Goal: Browse casually

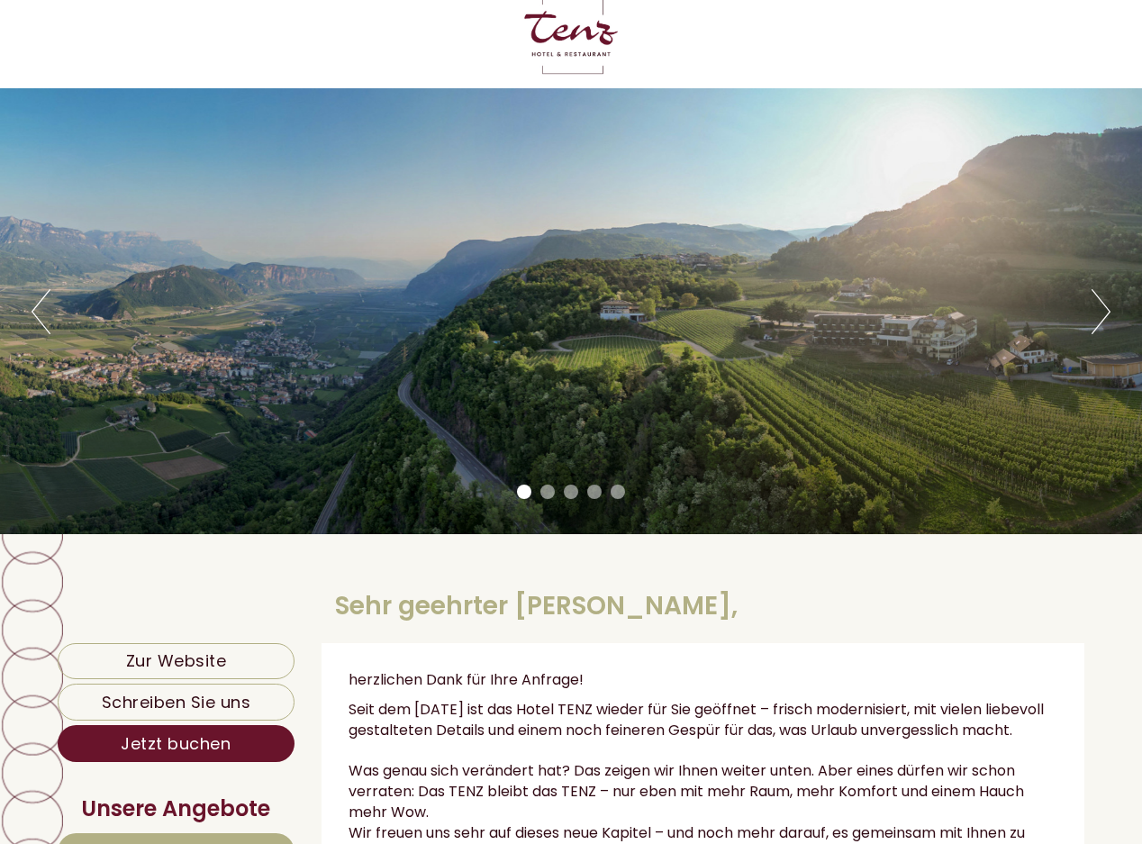
scroll to position [90, 0]
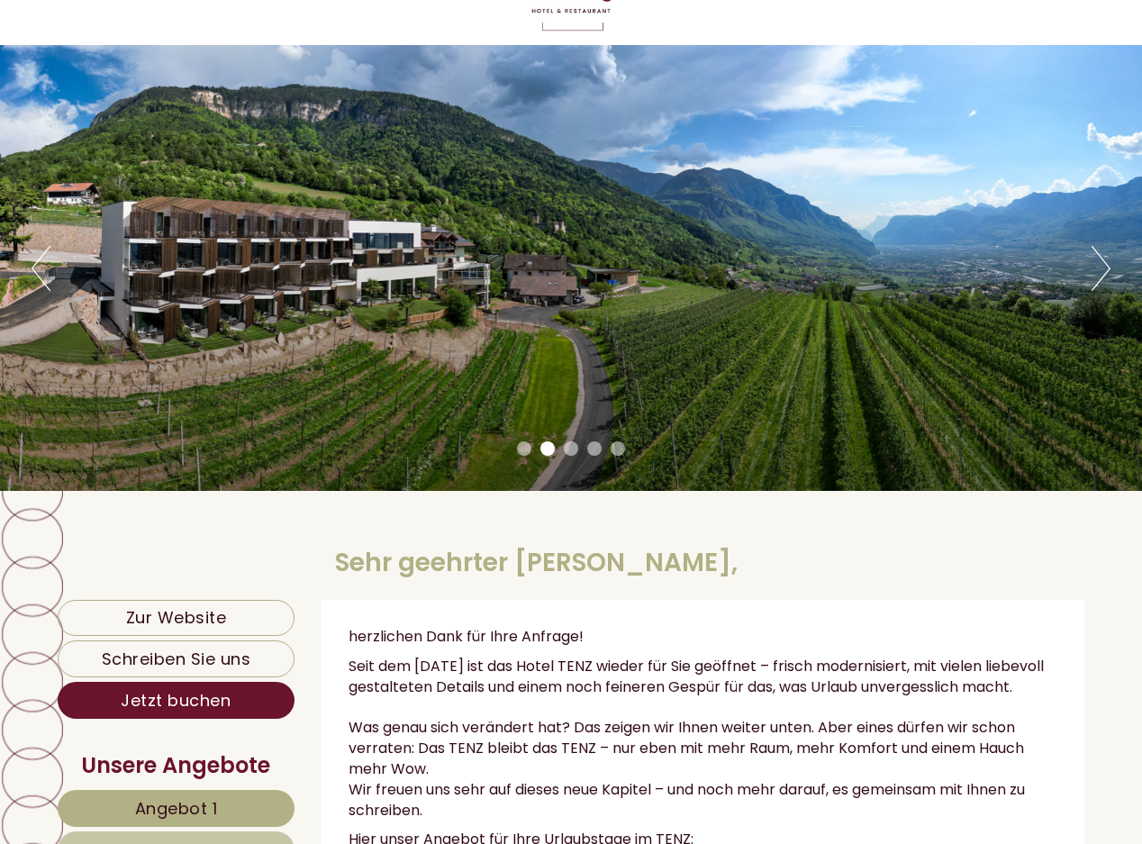
click at [1109, 268] on button "Next" at bounding box center [1101, 268] width 19 height 45
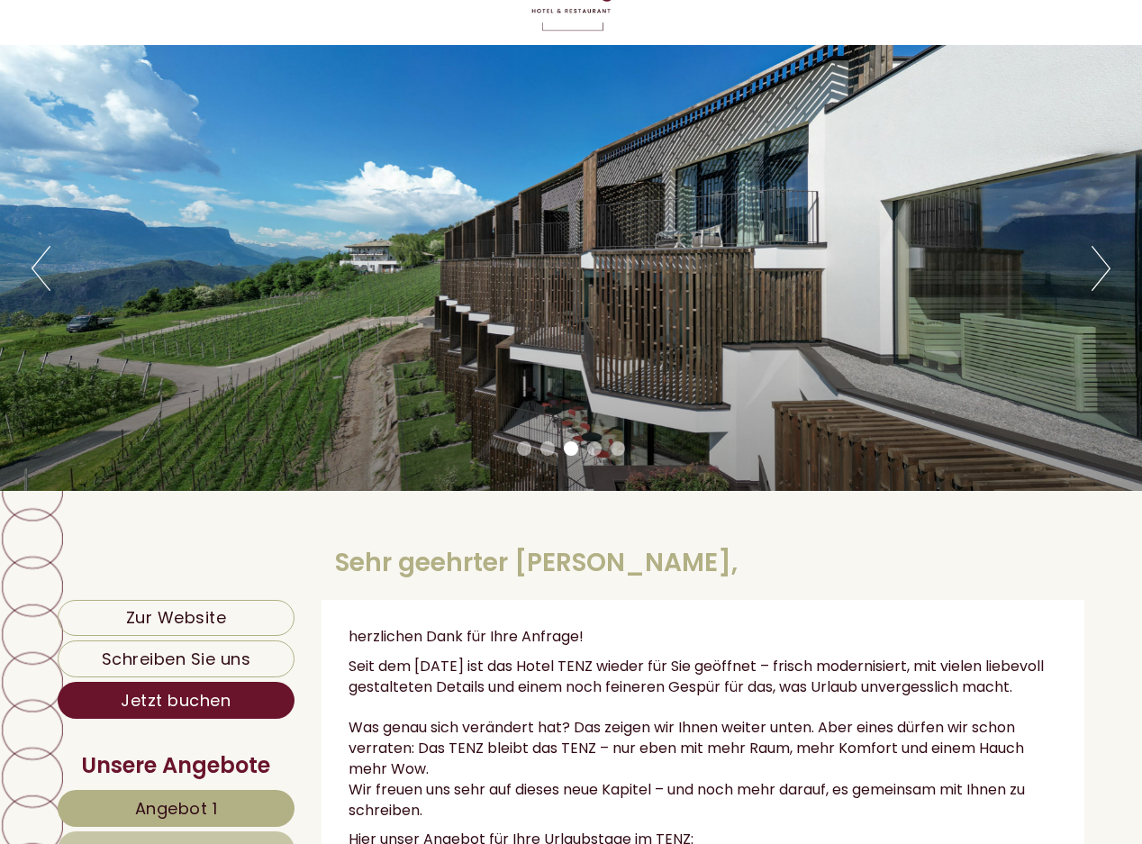
click at [1109, 268] on button "Next" at bounding box center [1101, 268] width 19 height 45
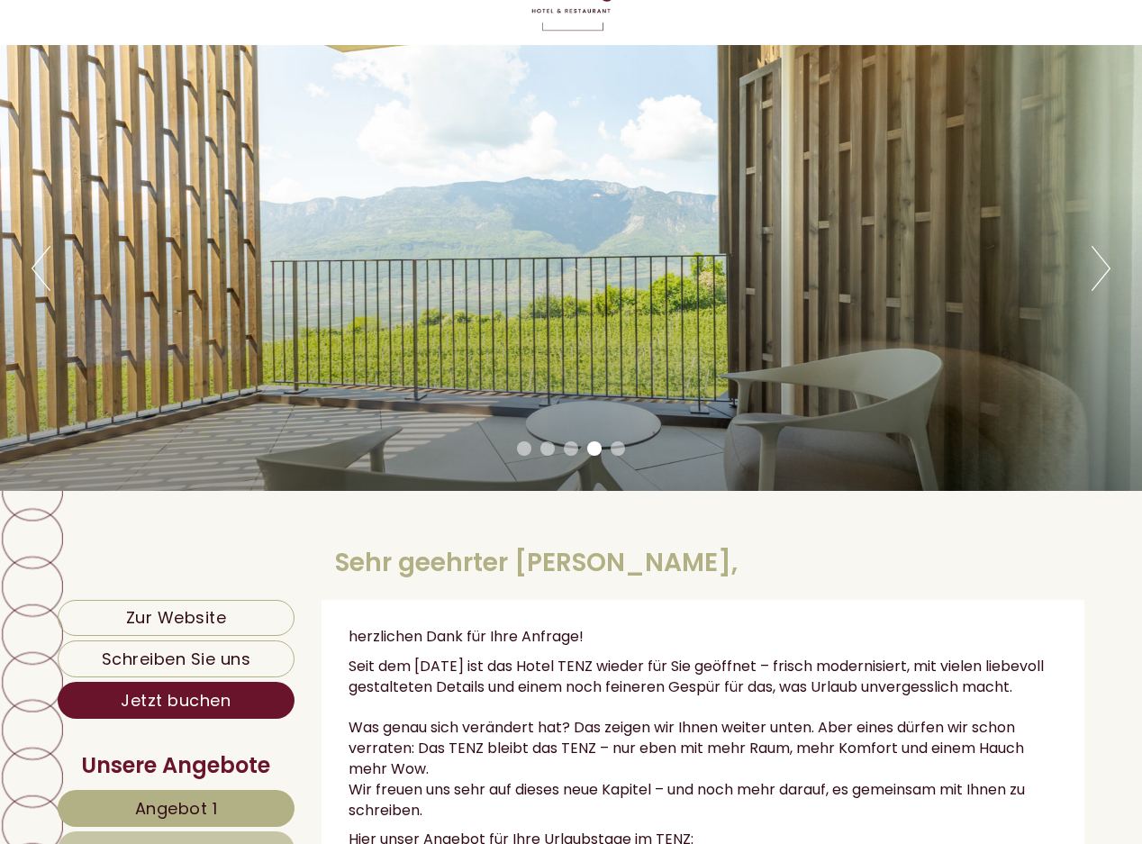
click at [1109, 268] on button "Next" at bounding box center [1101, 268] width 19 height 45
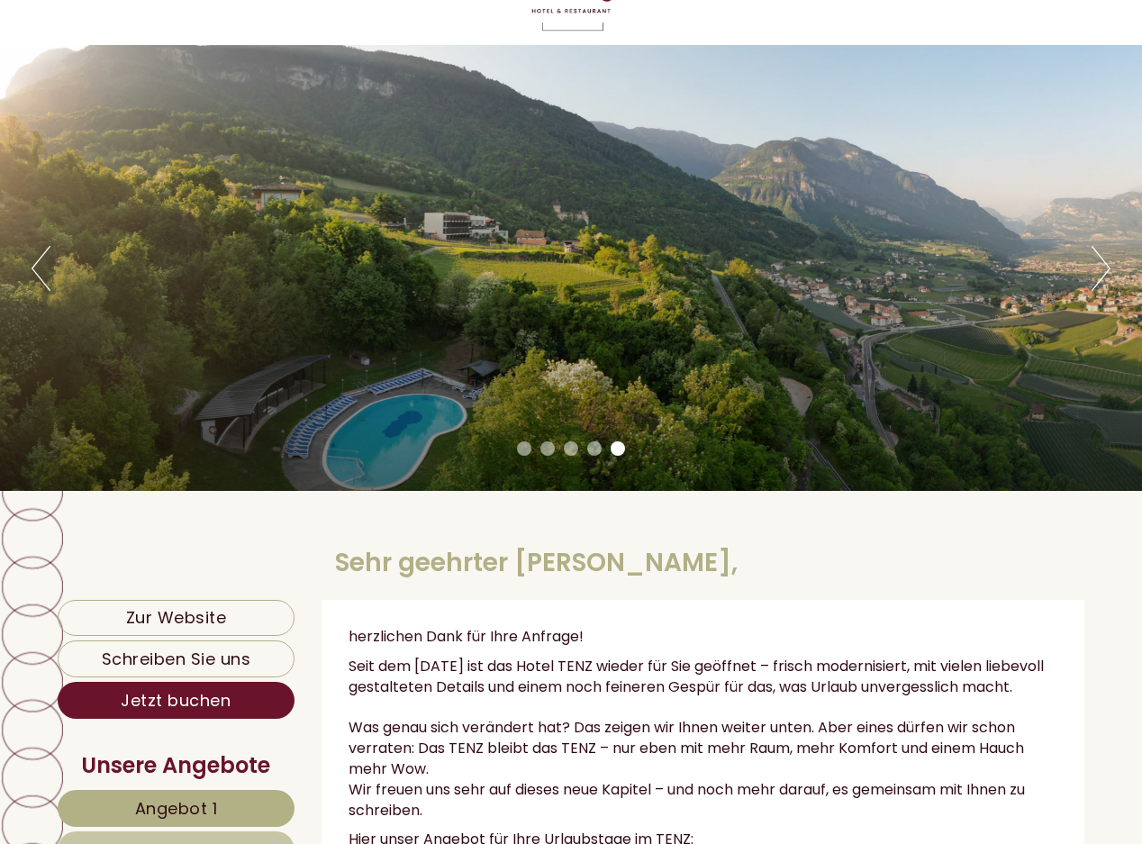
click at [1109, 268] on button "Next" at bounding box center [1101, 268] width 19 height 45
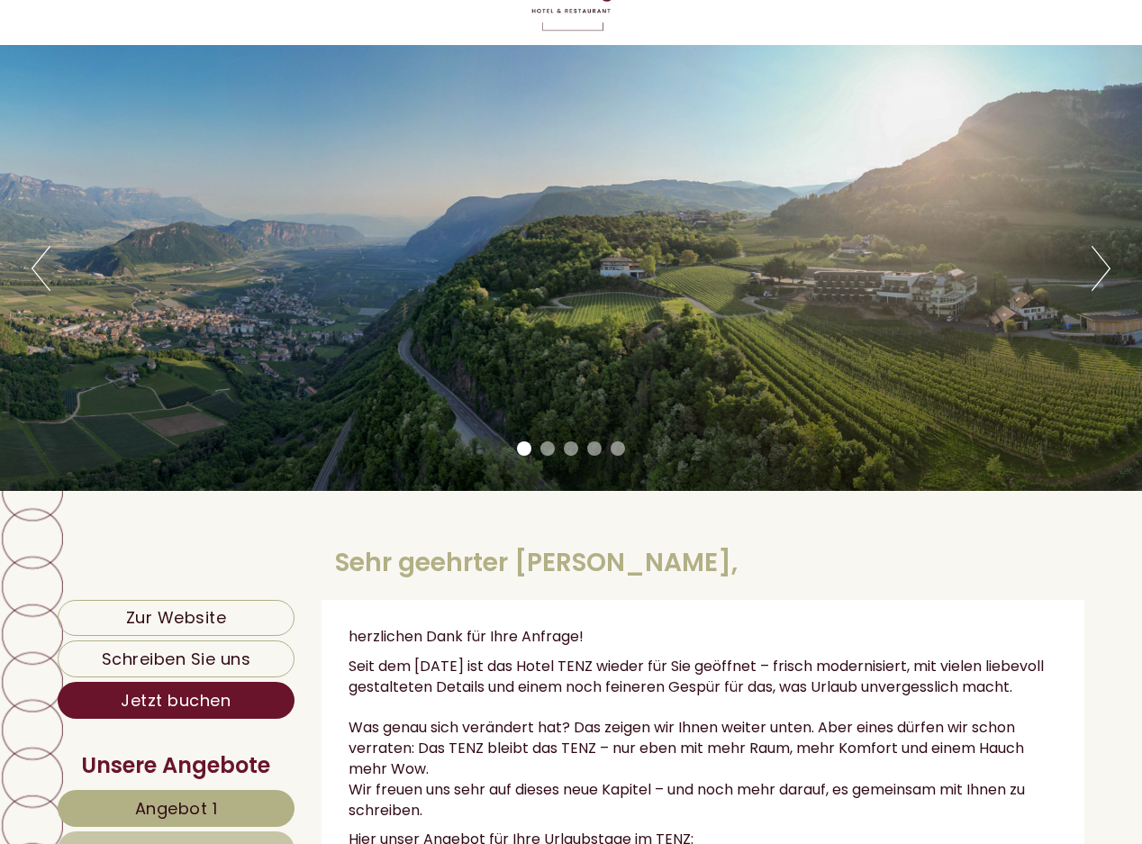
click at [1109, 268] on button "Next" at bounding box center [1101, 268] width 19 height 45
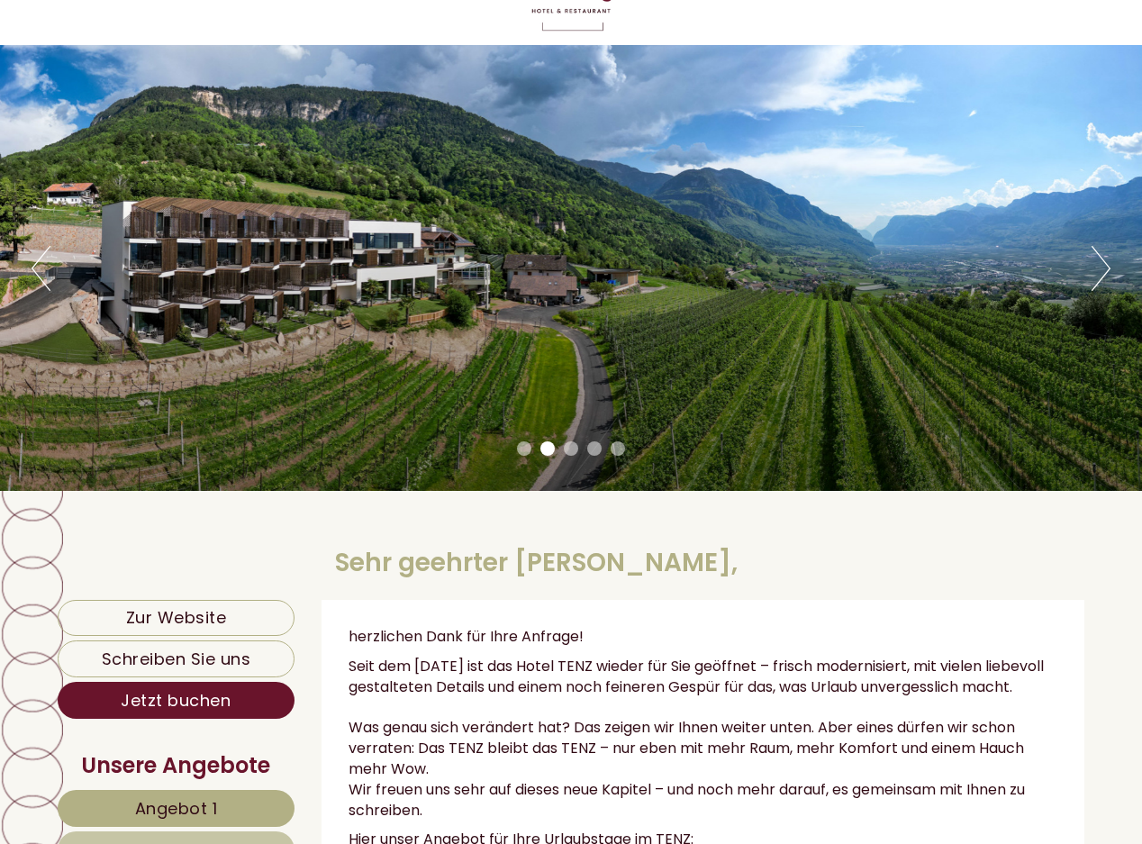
click at [1109, 268] on button "Next" at bounding box center [1101, 268] width 19 height 45
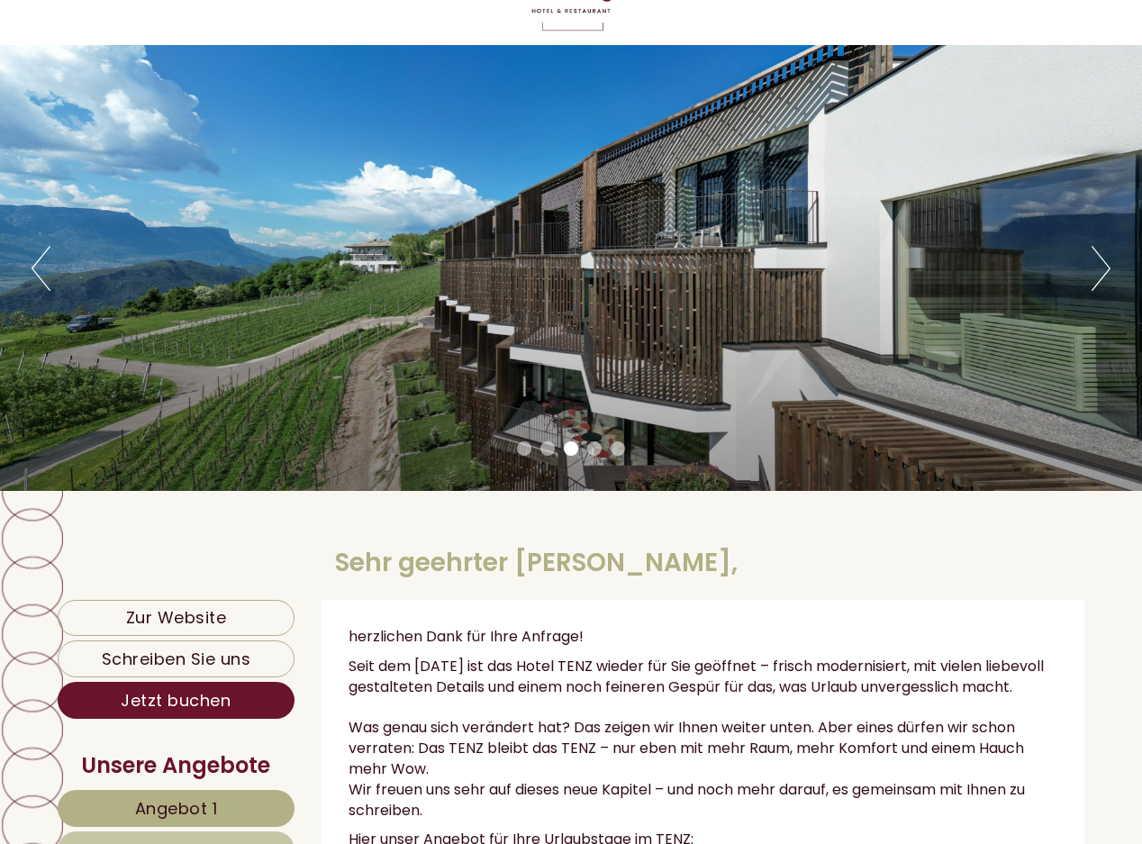
click at [1109, 268] on button "Next" at bounding box center [1101, 268] width 19 height 45
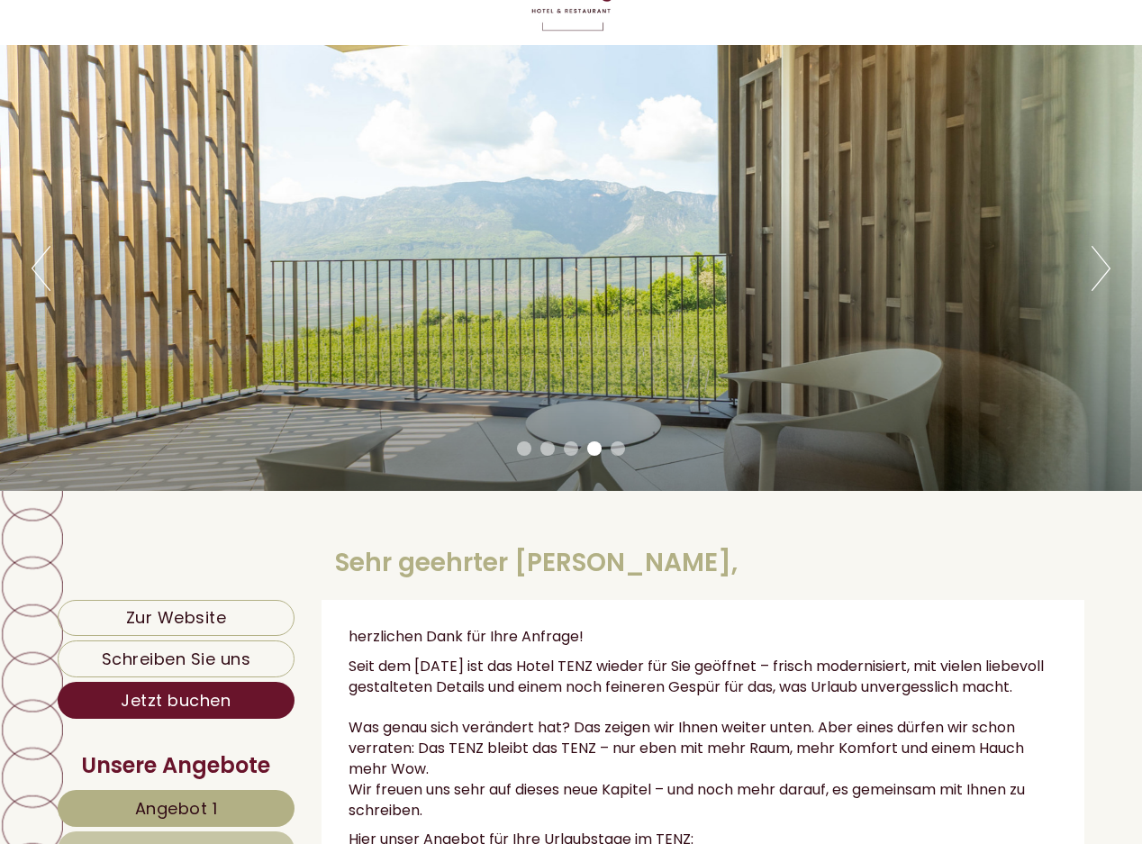
click at [1109, 268] on button "Next" at bounding box center [1101, 268] width 19 height 45
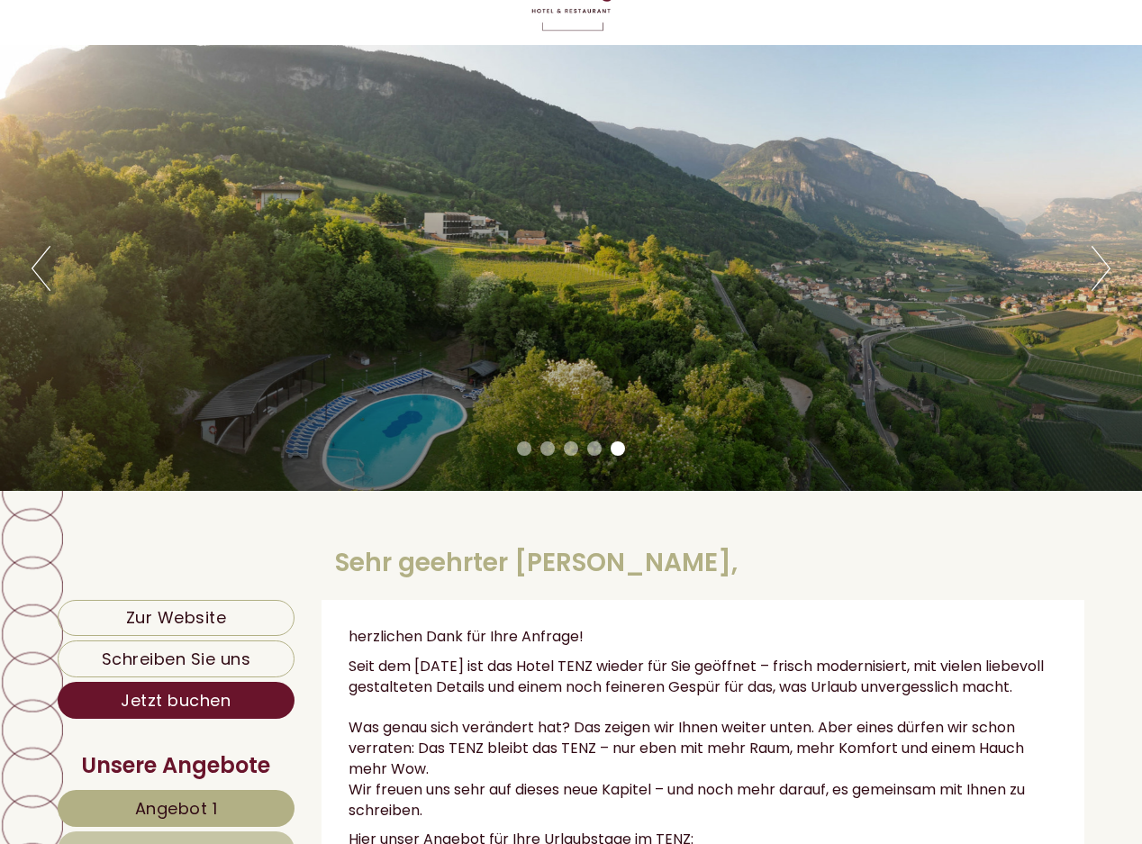
click at [1109, 268] on button "Next" at bounding box center [1101, 268] width 19 height 45
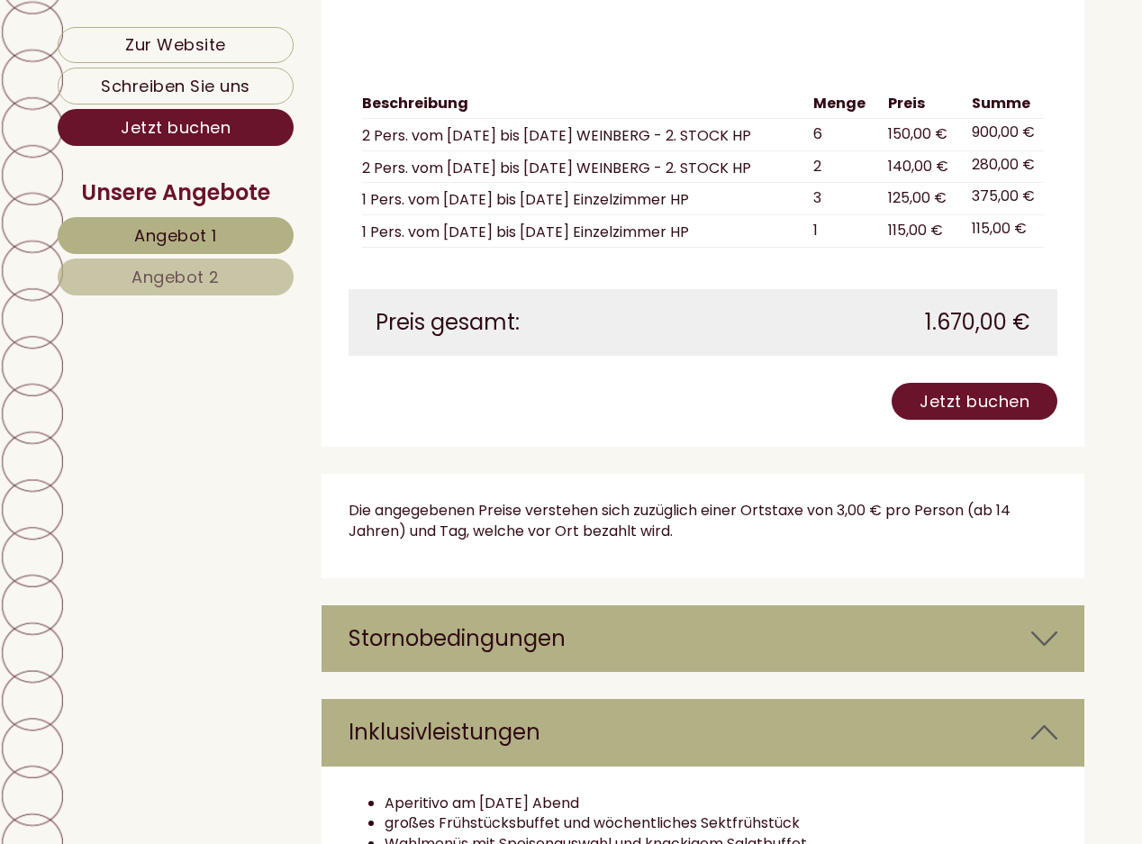
scroll to position [4953, 0]
